Goal: Check status: Check status

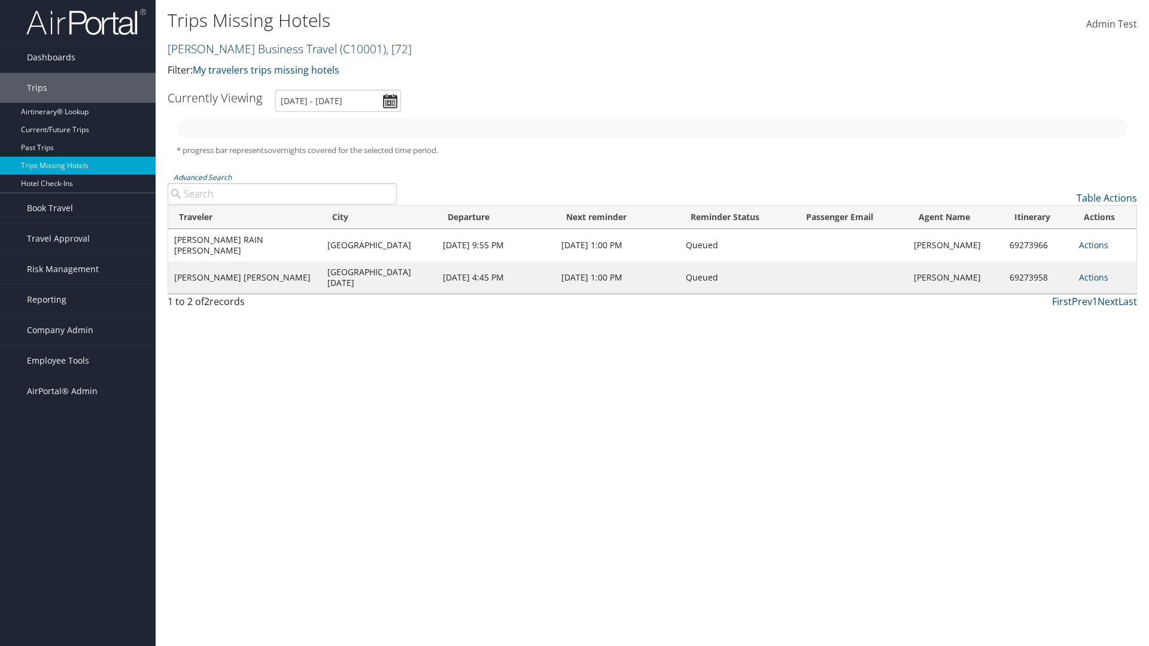
click at [246, 48] on link "Christopherson Business Travel ( C10001 ) , [ 72 ]" at bounding box center [290, 49] width 244 height 16
click at [0, 0] on input "search" at bounding box center [0, 0] width 0 height 0
type input "[PERSON_NAME] Business Travel"
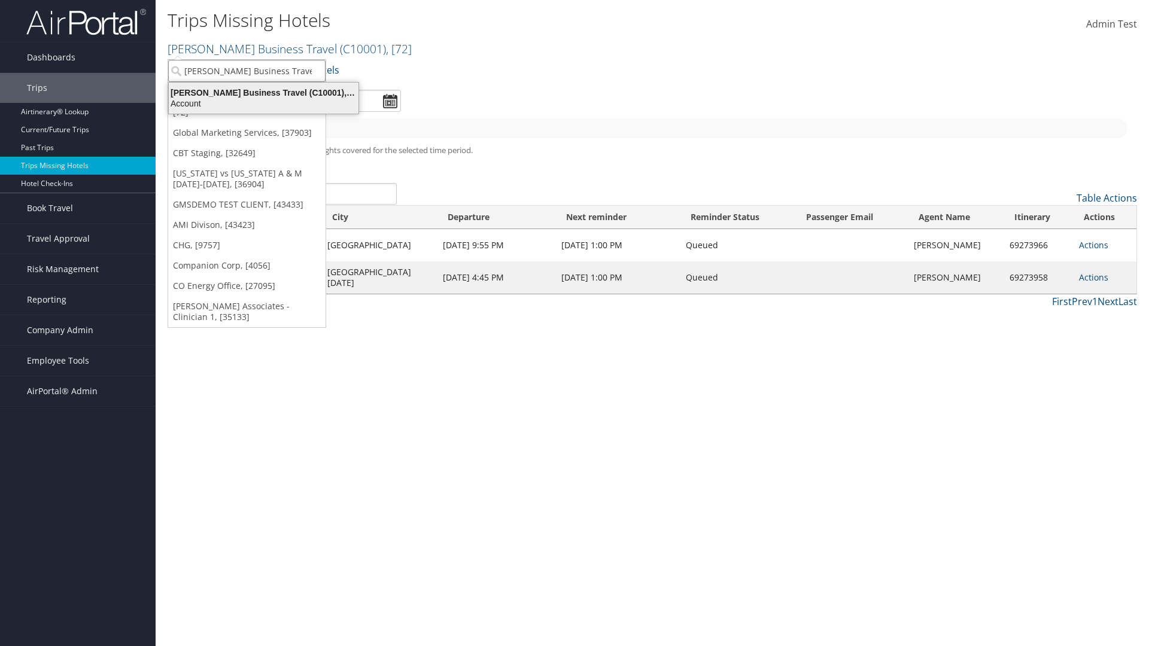
click at [263, 104] on div "Account" at bounding box center [264, 103] width 204 height 11
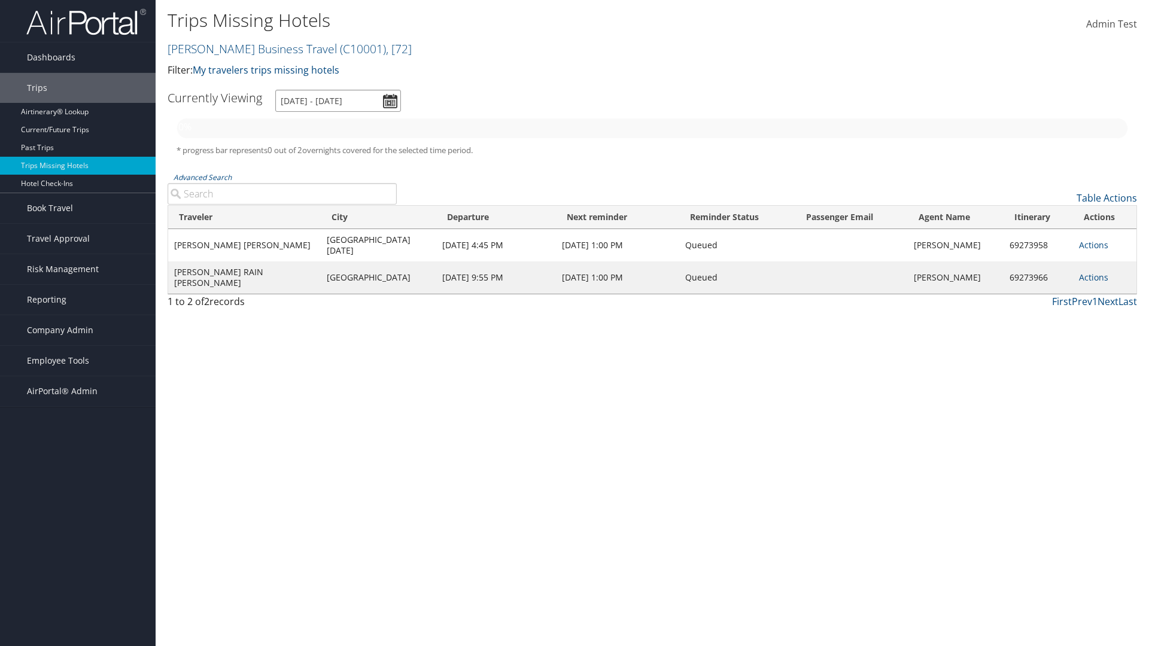
click at [338, 101] on input "8/31/2025 - 12/1/2025" at bounding box center [338, 101] width 126 height 22
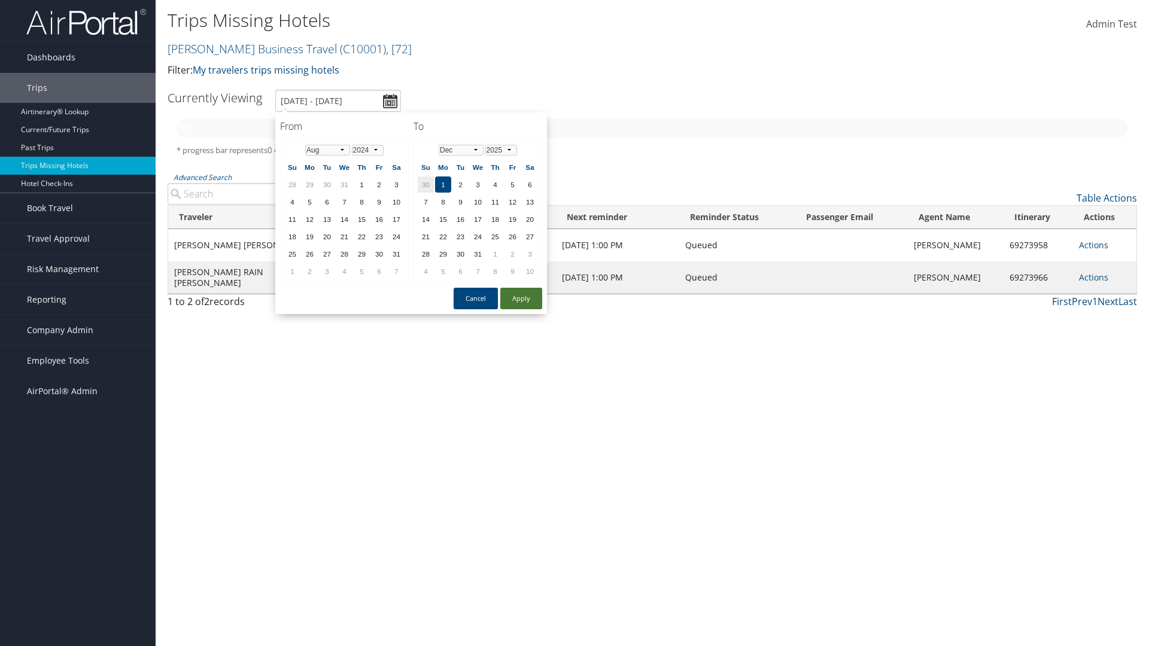
click at [309, 184] on td "29" at bounding box center [310, 184] width 16 height 16
click at [521, 299] on button "Apply" at bounding box center [521, 299] width 42 height 22
type input "7/29/2024 - 12/1/2025"
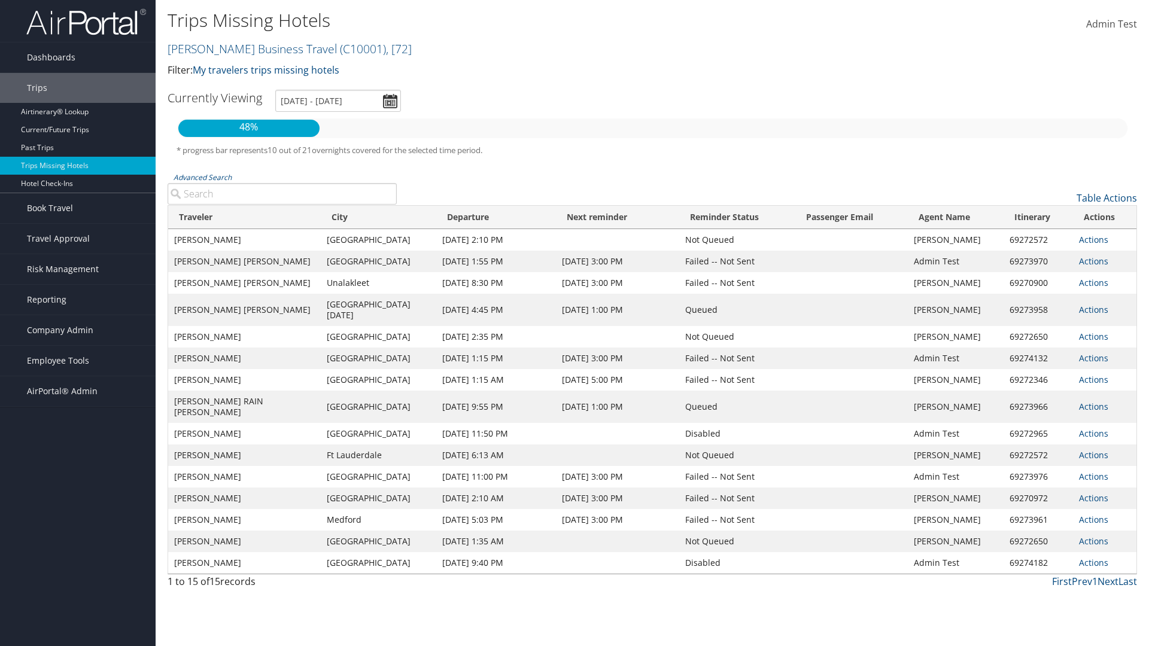
click at [1092, 245] on link "Actions" at bounding box center [1093, 239] width 29 height 11
click at [0, 0] on link "View Itinerary" at bounding box center [0, 0] width 0 height 0
